Goal: Information Seeking & Learning: Learn about a topic

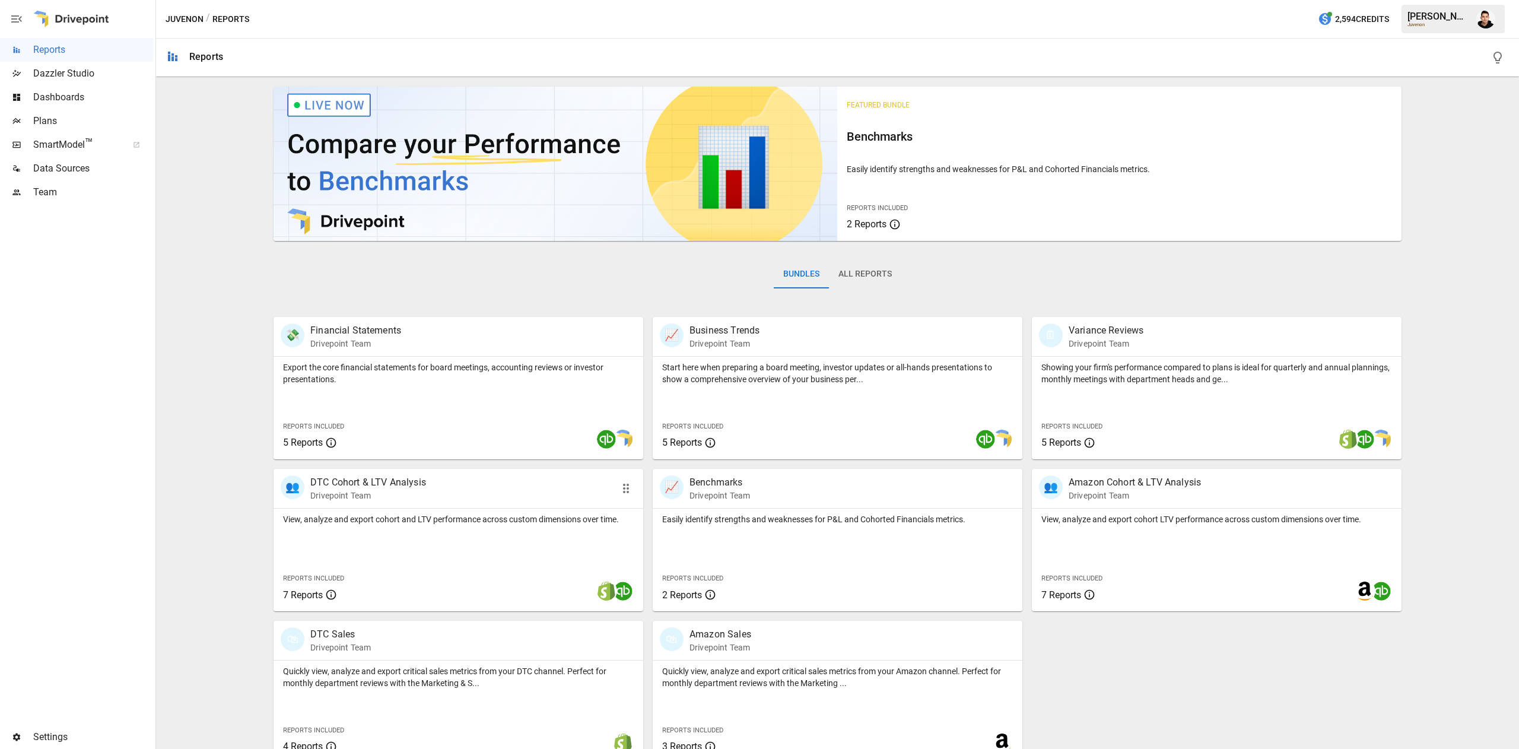
click at [399, 537] on div "View, analyze and export cohort and LTV performance across custom dimensions ov…" at bounding box center [459, 560] width 370 height 103
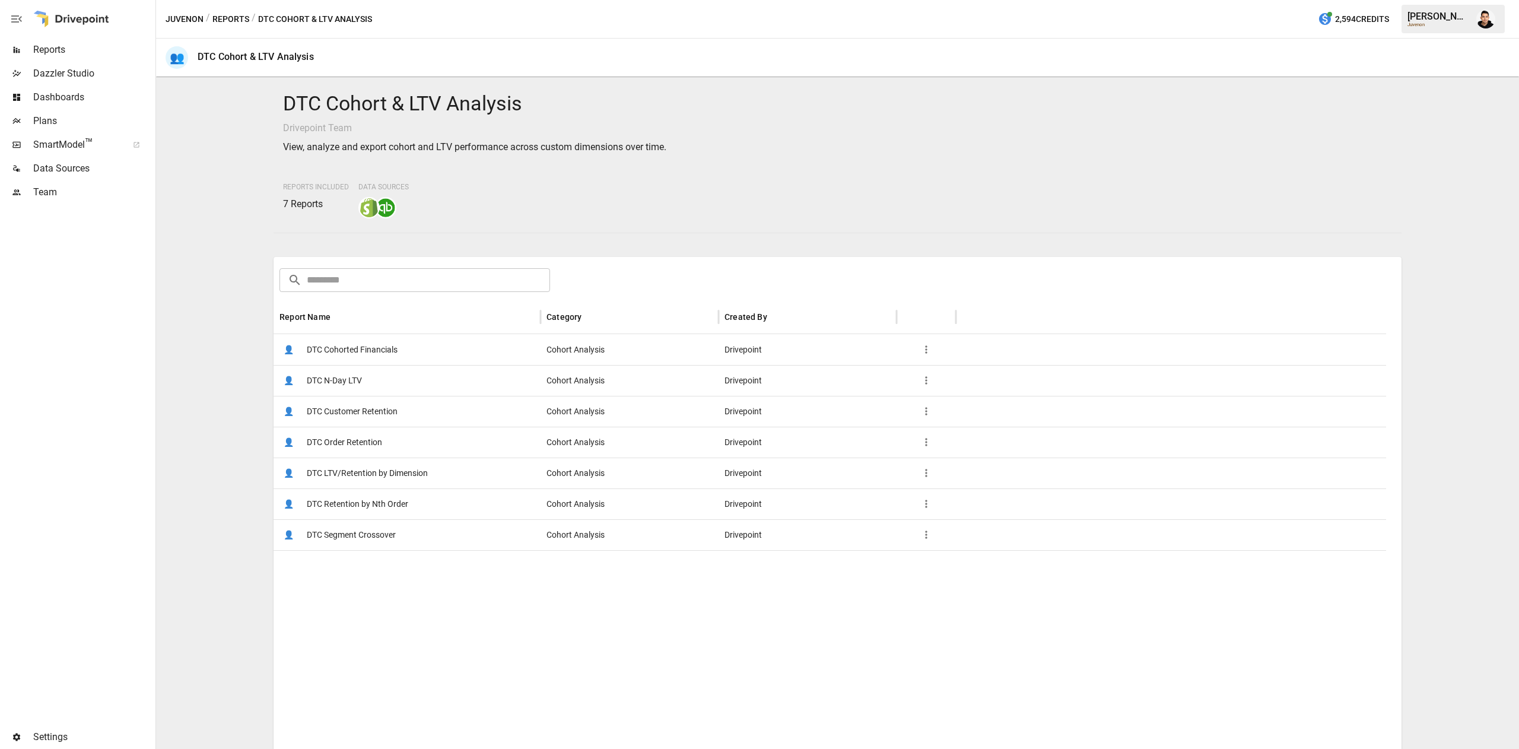
click at [380, 344] on span "DTC Cohorted Financials" at bounding box center [352, 350] width 91 height 30
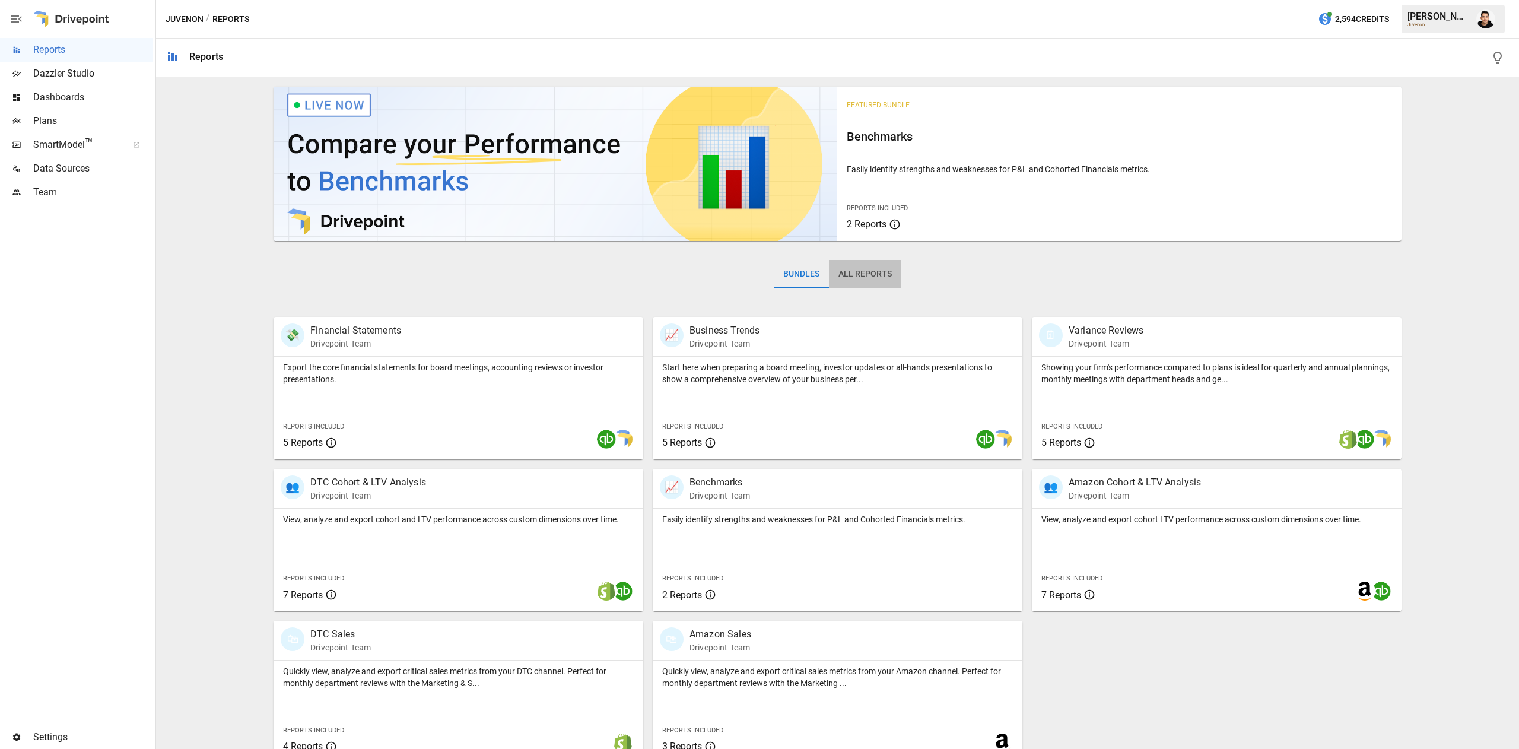
click at [866, 268] on button "All Reports" at bounding box center [865, 274] width 72 height 28
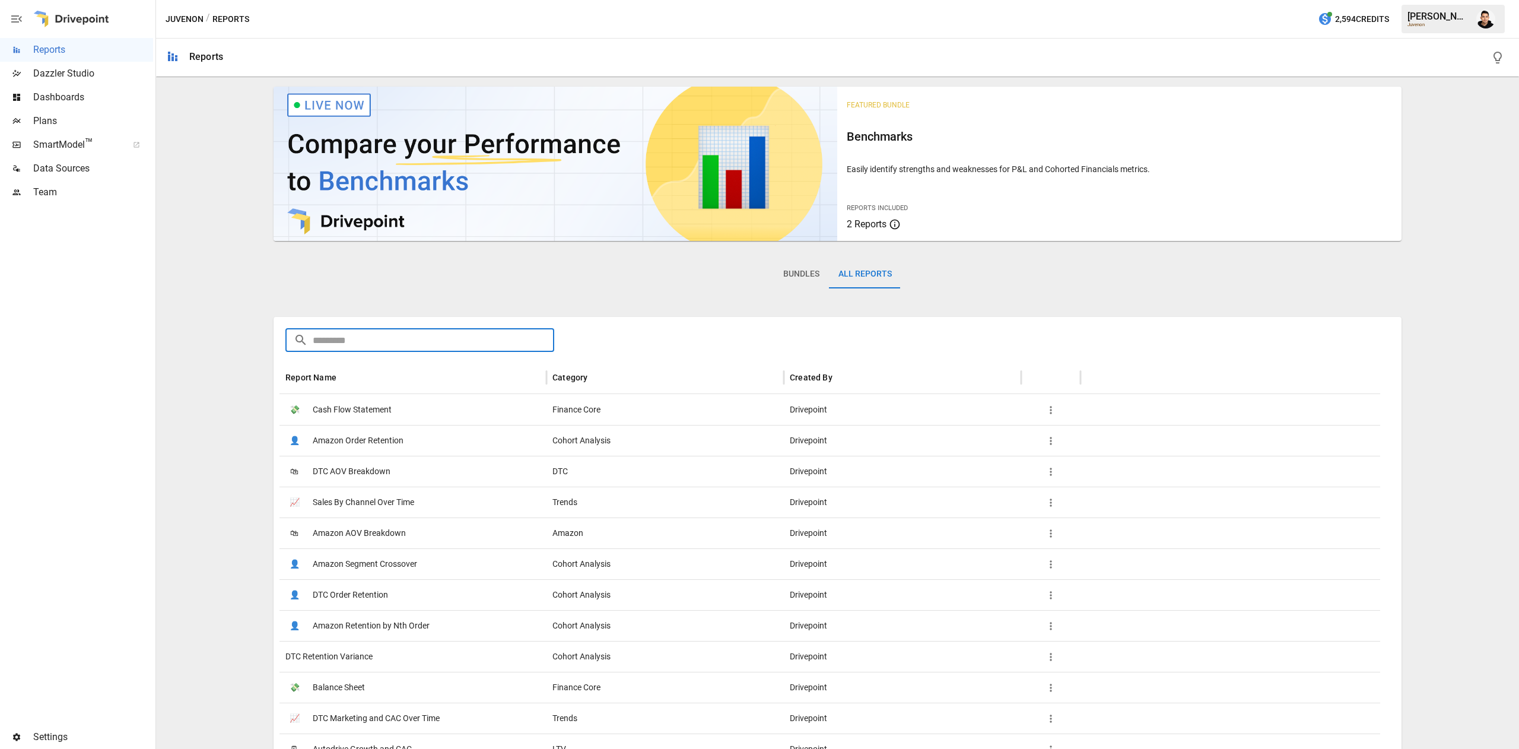
click at [437, 339] on input "text" at bounding box center [434, 340] width 242 height 24
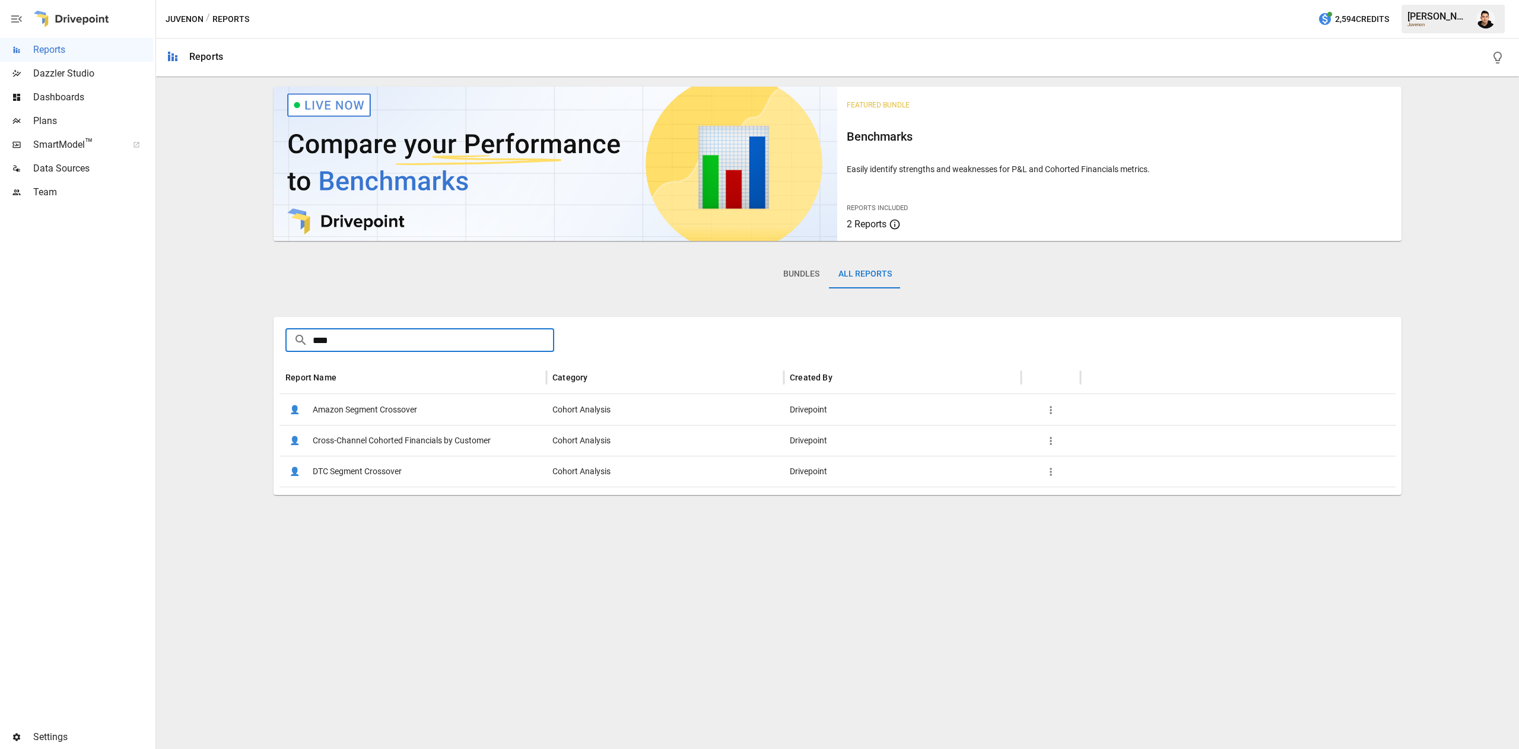
type input "****"
click at [469, 443] on span "Cross-Channel Cohorted Financials by Customer" at bounding box center [402, 441] width 178 height 30
